Goal: Find specific page/section: Find specific page/section

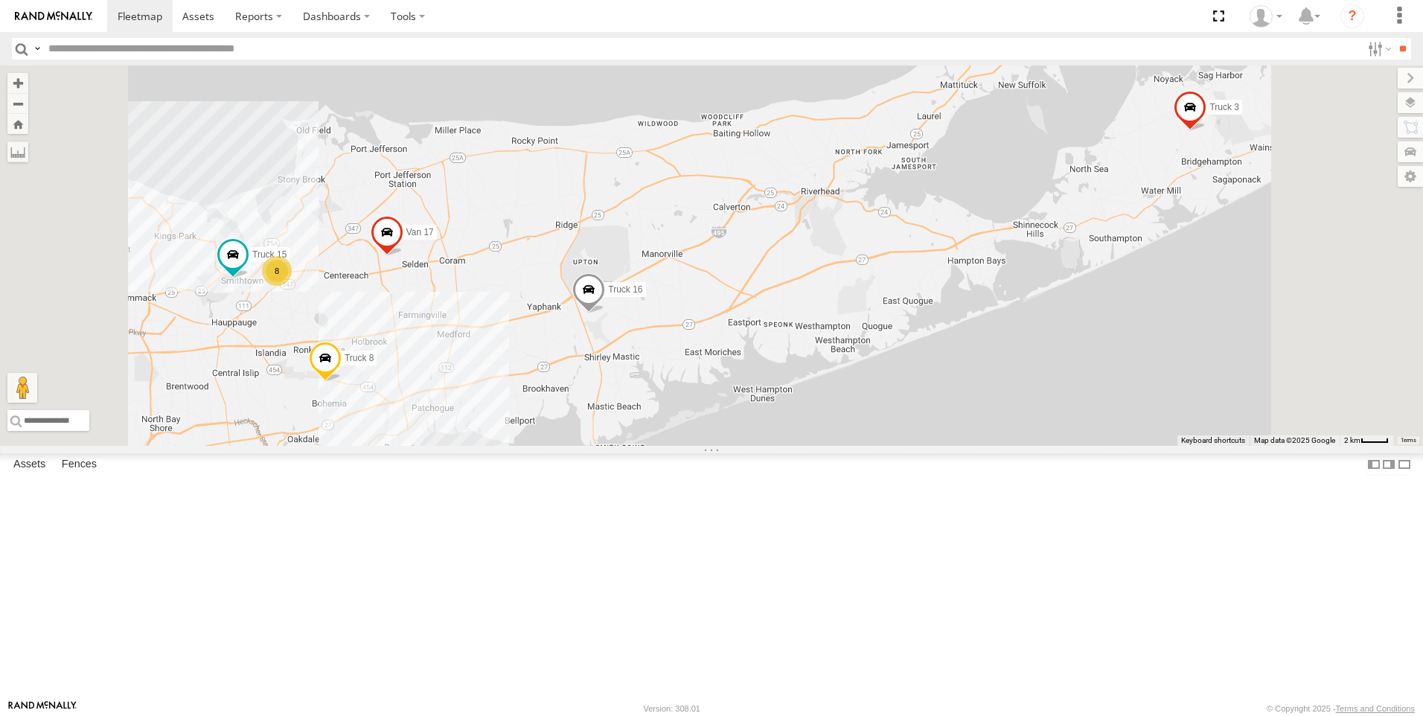
click at [0, 0] on link at bounding box center [0, 0] width 0 height 0
